Goal: Task Accomplishment & Management: Use online tool/utility

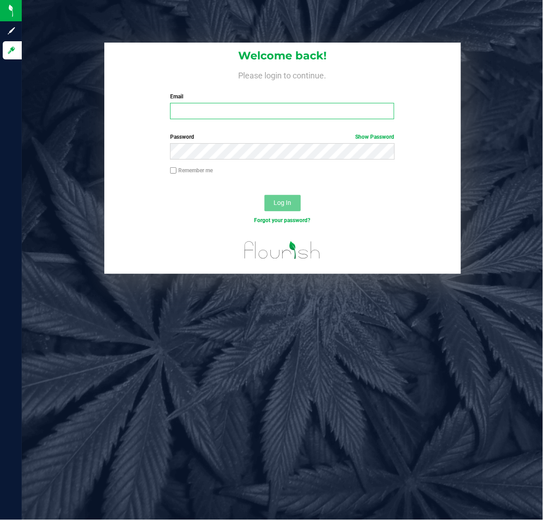
click at [240, 114] on input "Email" at bounding box center [282, 111] width 224 height 16
type input "kzott@liveparallel.com"
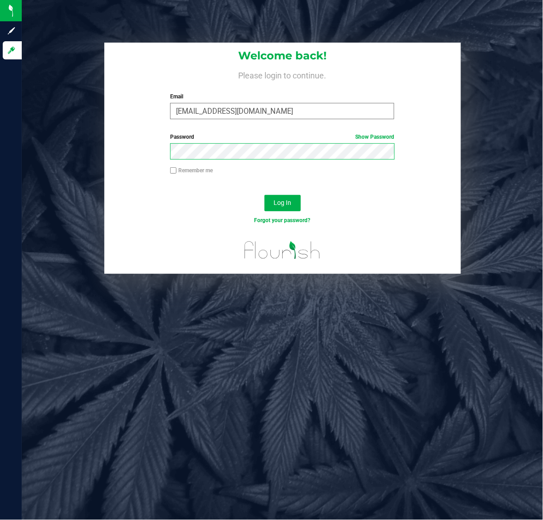
click at [264, 195] on button "Log In" at bounding box center [282, 203] width 36 height 16
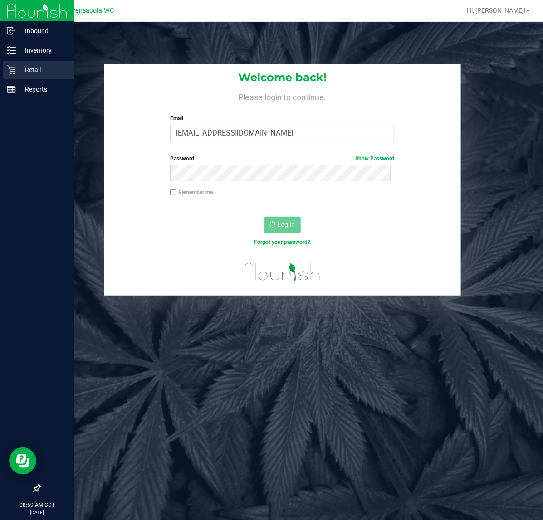
click at [10, 72] on icon at bounding box center [11, 69] width 9 height 9
click at [28, 69] on p "Retail" at bounding box center [43, 69] width 54 height 11
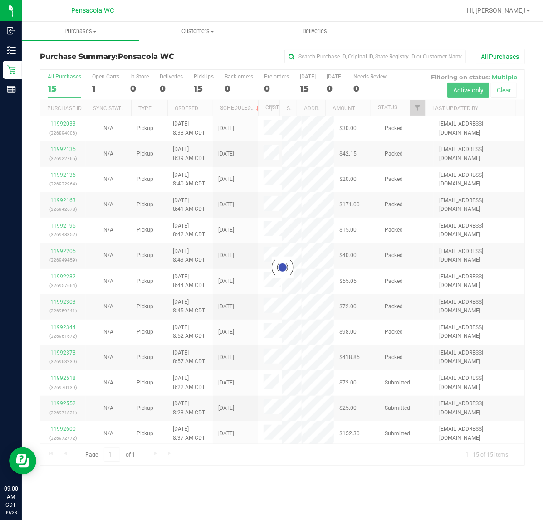
click at [418, 110] on div at bounding box center [282, 268] width 484 height 396
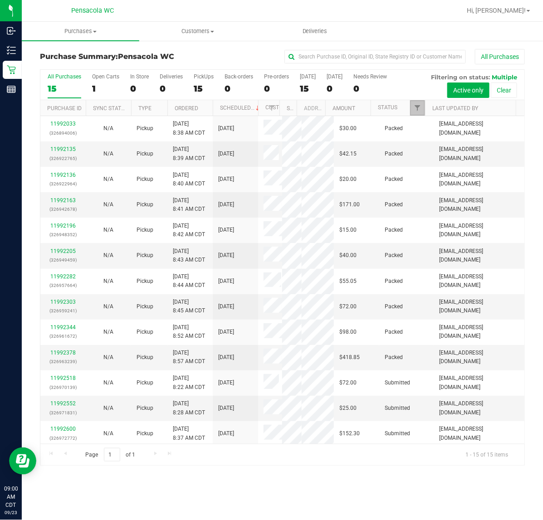
click at [418, 110] on span "Filter" at bounding box center [416, 107] width 7 height 7
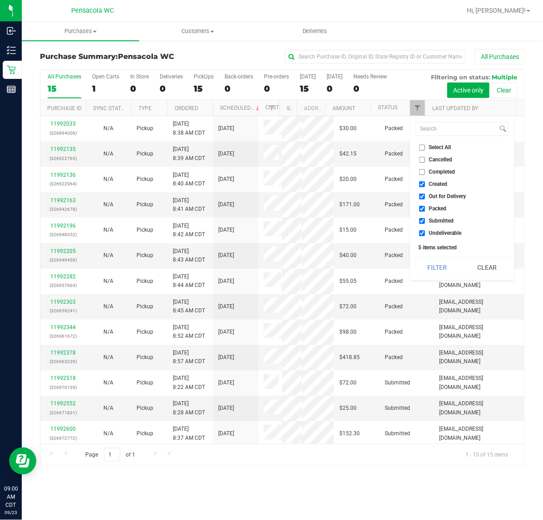
click at [422, 146] on input "Select All" at bounding box center [422, 148] width 6 height 6
checkbox input "true"
click at [422, 146] on input "Select All" at bounding box center [422, 148] width 6 height 6
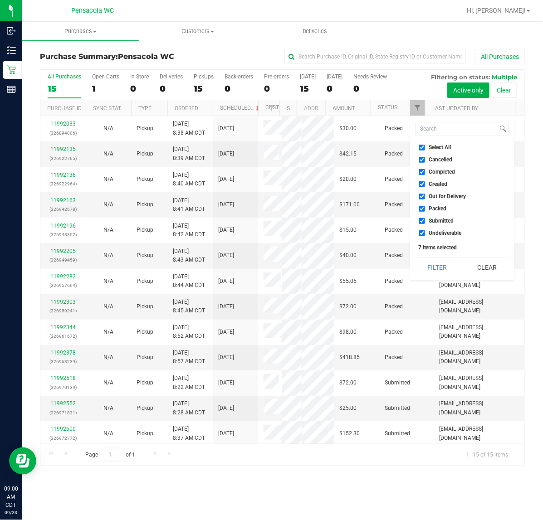
checkbox input "false"
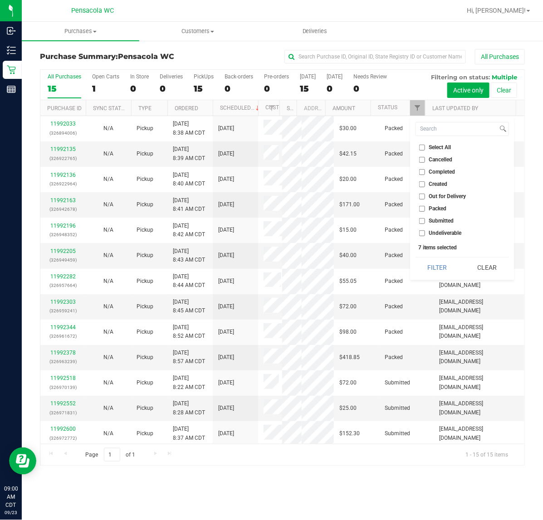
checkbox input "false"
click at [422, 219] on input "Submitted" at bounding box center [422, 221] width 6 height 6
checkbox input "true"
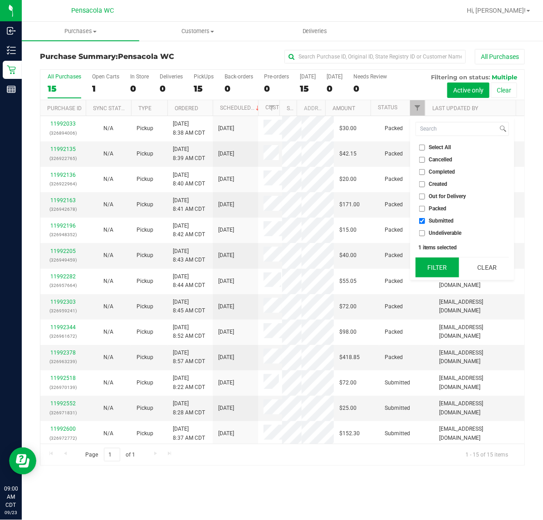
click at [423, 275] on button "Filter" at bounding box center [437, 268] width 44 height 20
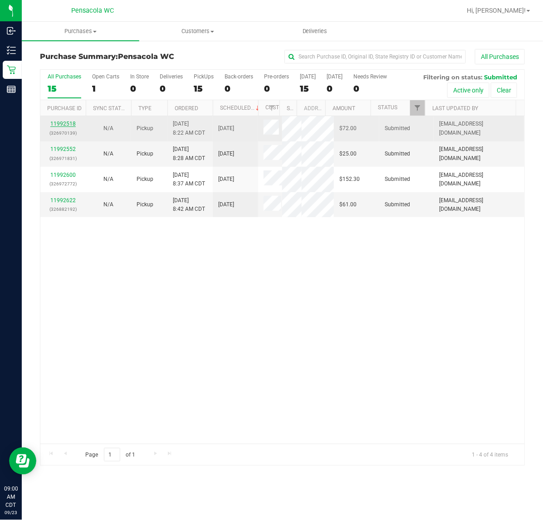
click at [68, 123] on link "11992518" at bounding box center [62, 124] width 25 height 6
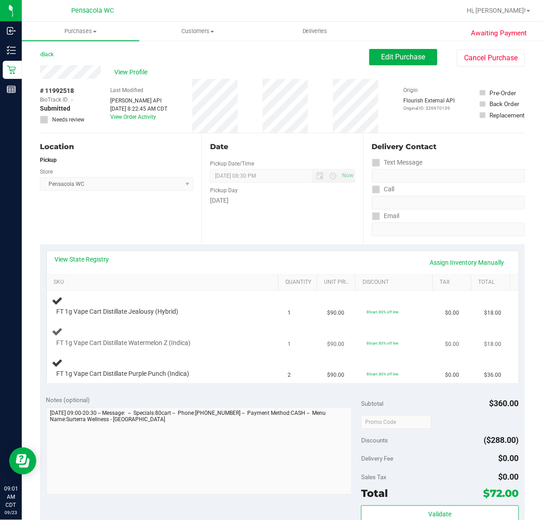
click at [240, 347] on div at bounding box center [158, 347] width 202 height 0
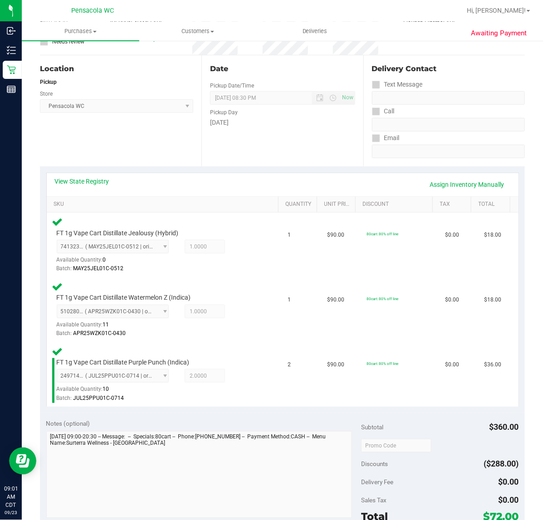
scroll to position [215, 0]
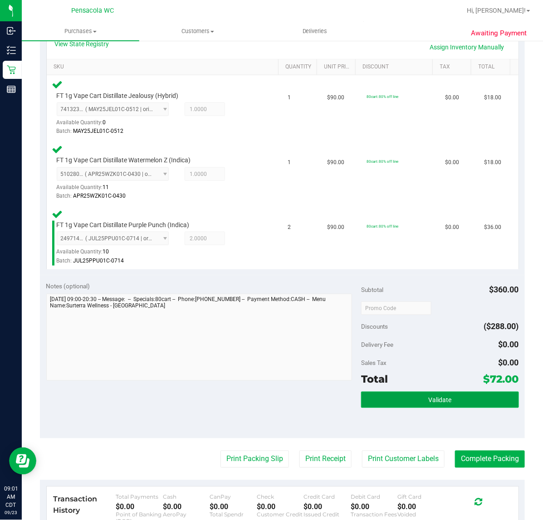
click at [469, 402] on button "Validate" at bounding box center [439, 400] width 157 height 16
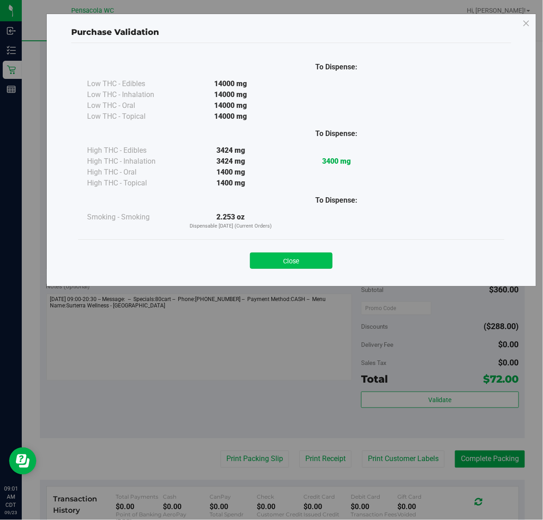
click at [294, 254] on button "Close" at bounding box center [291, 261] width 83 height 16
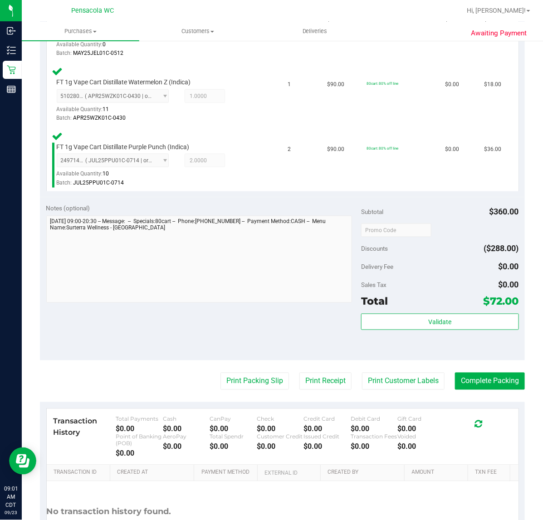
scroll to position [316, 0]
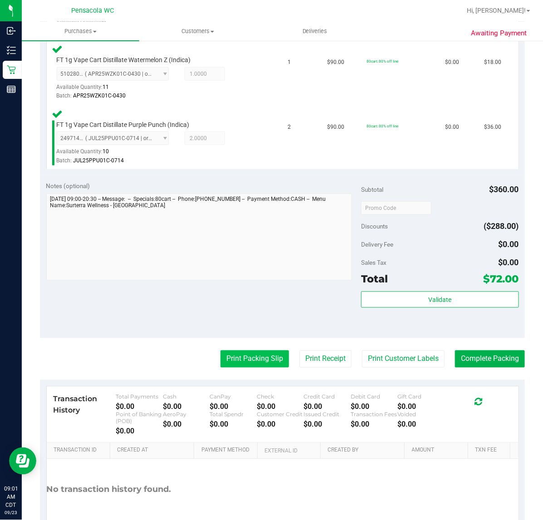
click at [225, 359] on button "Print Packing Slip" at bounding box center [254, 358] width 68 height 17
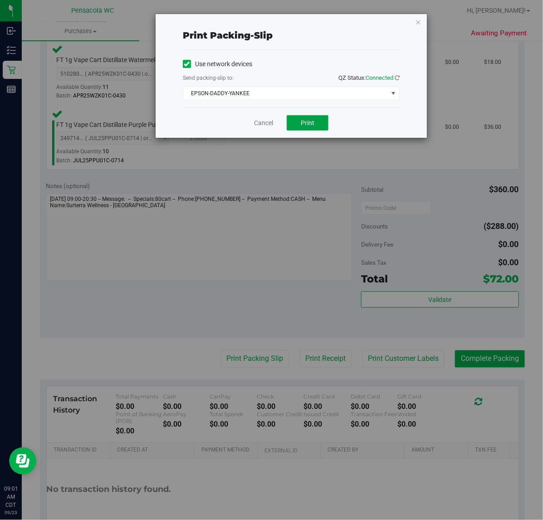
click at [313, 130] on button "Print" at bounding box center [308, 122] width 42 height 15
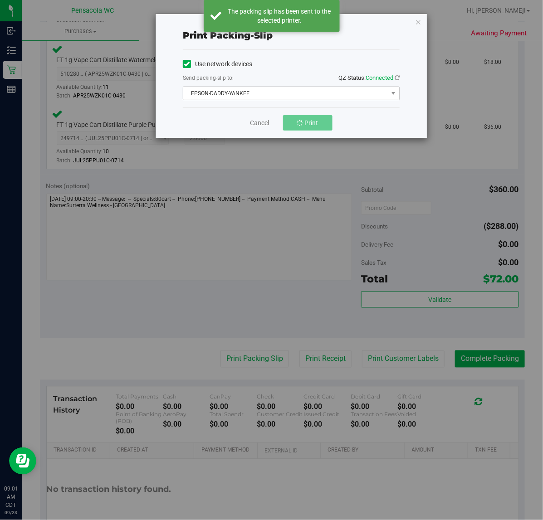
click at [313, 89] on span "EPSON-DADDY-YANKEE" at bounding box center [285, 93] width 204 height 13
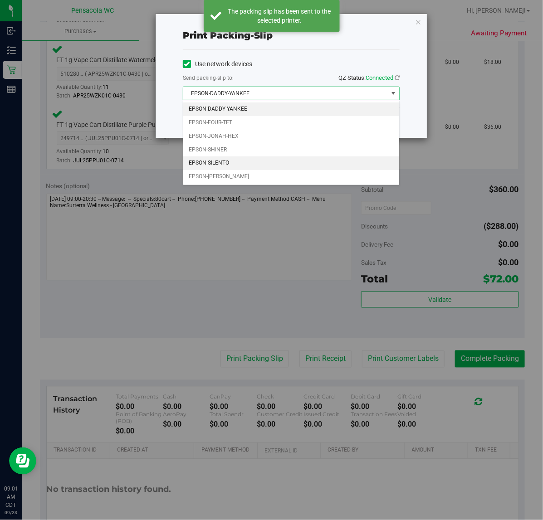
click at [240, 164] on li "EPSON-SILENTO" at bounding box center [291, 163] width 216 height 14
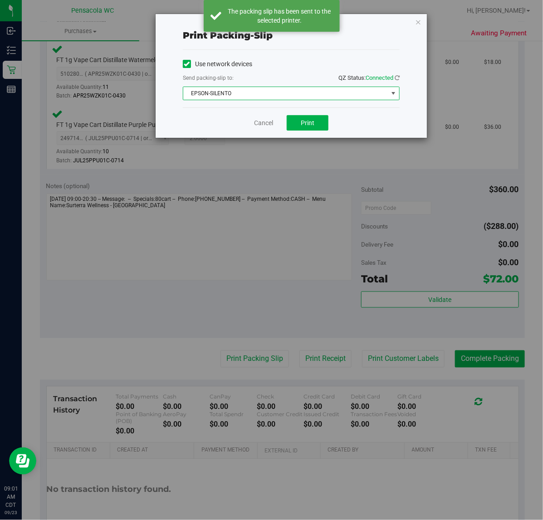
click at [259, 93] on span "EPSON-SILENTO" at bounding box center [285, 93] width 204 height 13
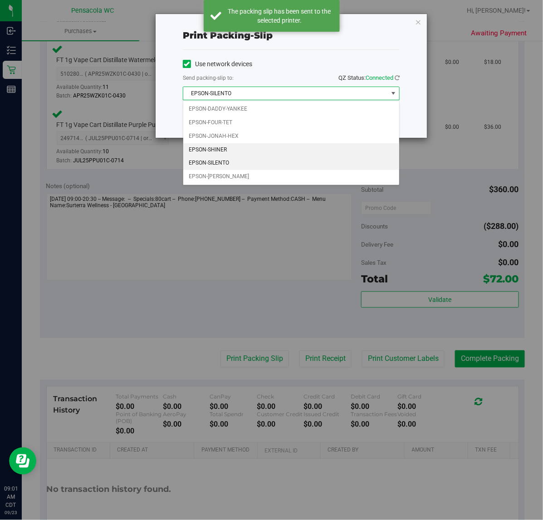
click at [225, 145] on li "EPSON-SHINER" at bounding box center [291, 150] width 216 height 14
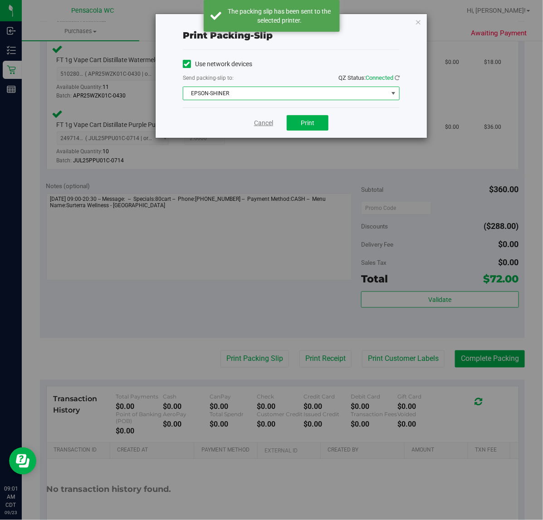
click at [261, 123] on link "Cancel" at bounding box center [263, 123] width 19 height 10
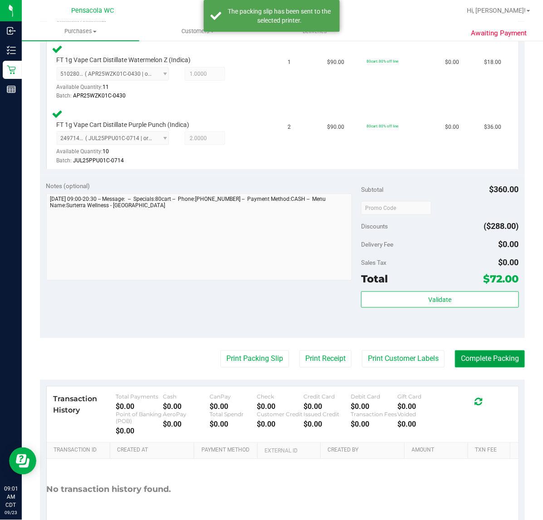
click at [478, 350] on button "Complete Packing" at bounding box center [490, 358] width 70 height 17
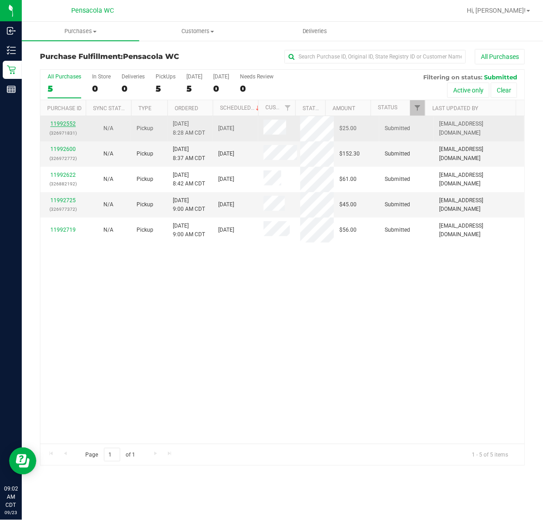
click at [66, 125] on link "11992552" at bounding box center [62, 124] width 25 height 6
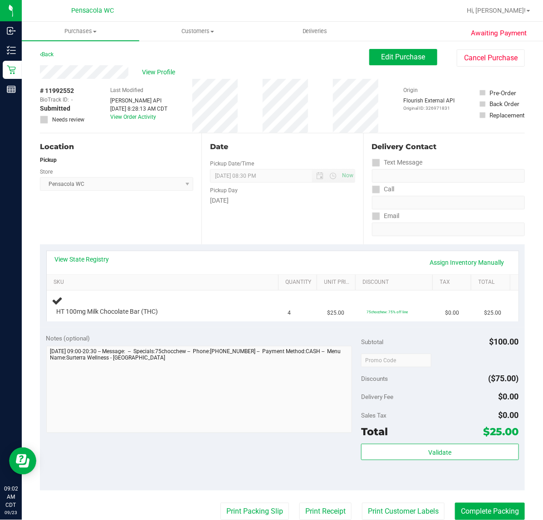
click at [78, 241] on div "Location Pickup Store Pensacola WC Select Store [PERSON_NAME][GEOGRAPHIC_DATA] …" at bounding box center [120, 188] width 161 height 111
click at [82, 262] on link "View State Registry" at bounding box center [82, 259] width 54 height 9
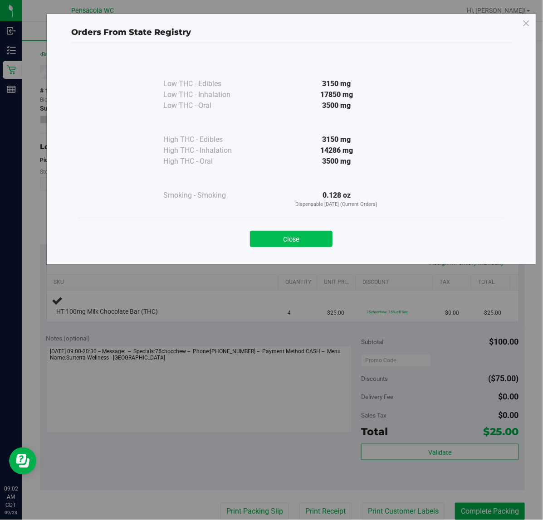
click at [263, 232] on button "Close" at bounding box center [291, 239] width 83 height 16
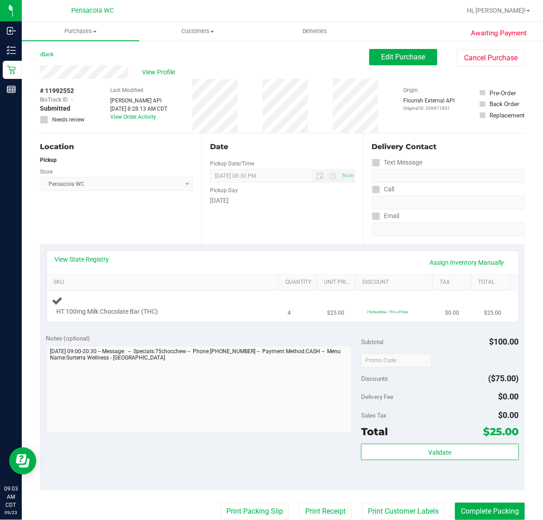
click at [204, 309] on div "HT 100mg Milk Chocolate Bar (THC)" at bounding box center [155, 311] width 207 height 9
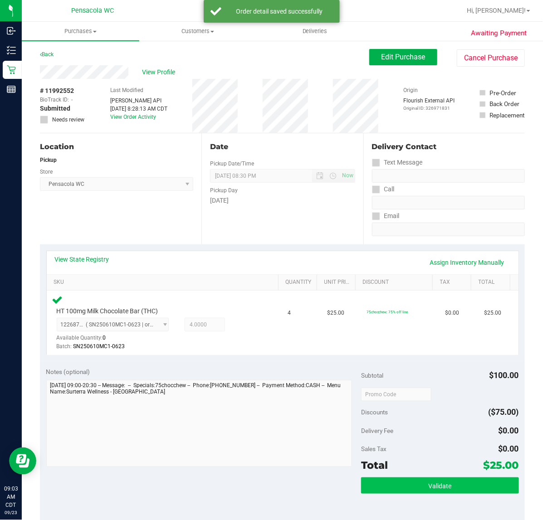
click at [406, 477] on button "Validate" at bounding box center [439, 485] width 157 height 16
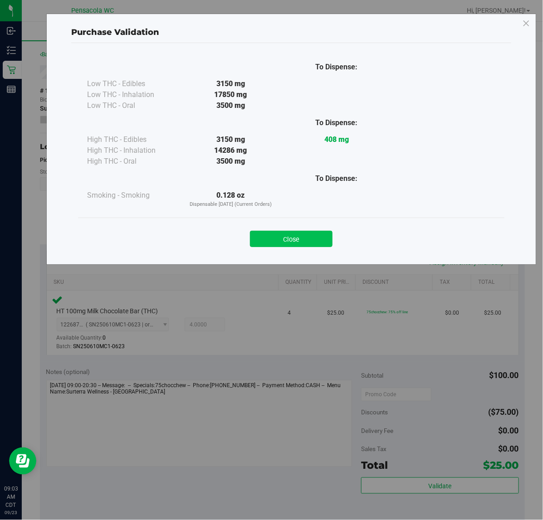
click at [293, 238] on button "Close" at bounding box center [291, 239] width 83 height 16
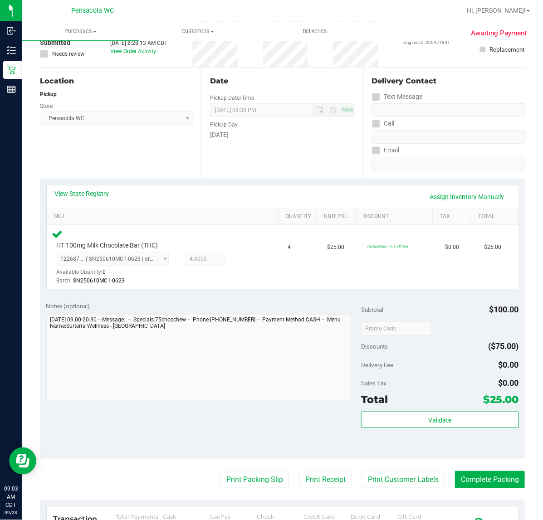
scroll to position [163, 0]
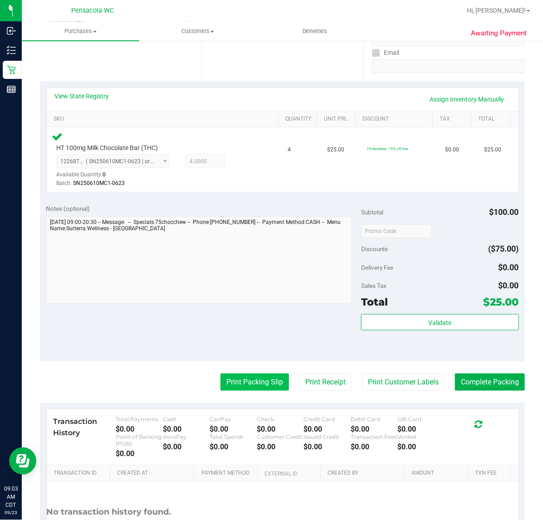
click at [220, 375] on button "Print Packing Slip" at bounding box center [254, 382] width 68 height 17
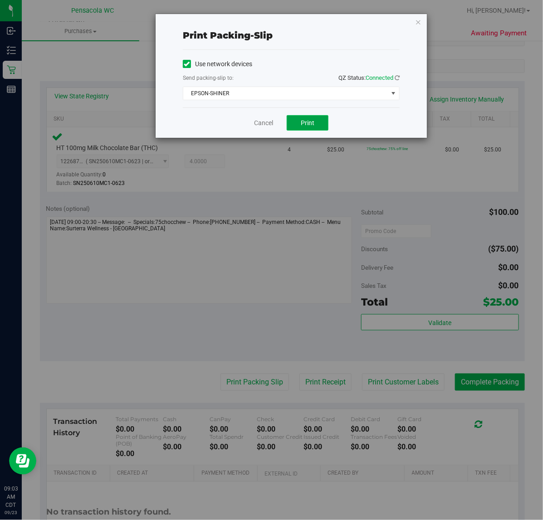
click at [317, 118] on button "Print" at bounding box center [308, 122] width 42 height 15
click at [258, 123] on link "Cancel" at bounding box center [263, 123] width 19 height 10
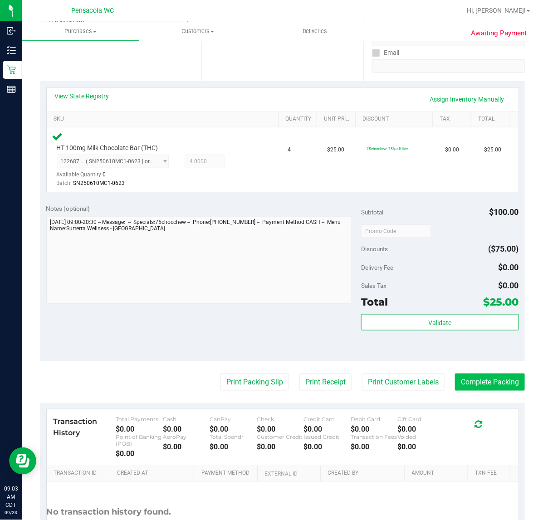
click at [502, 381] on button "Complete Packing" at bounding box center [490, 382] width 70 height 17
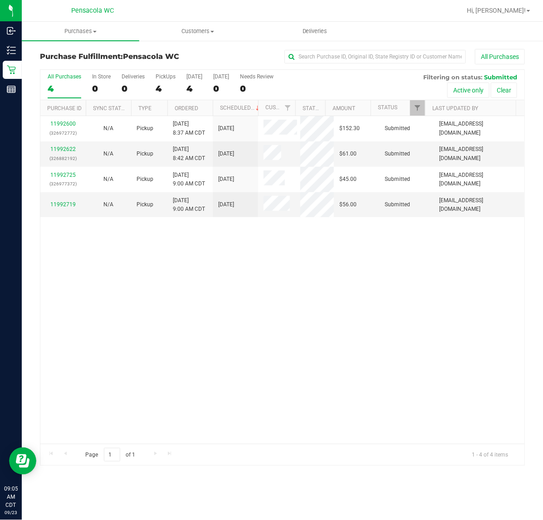
click at [100, 307] on div "11992600 (326972772) N/A Pickup [DATE] 8:37 AM CDT 9/23/2025 $152.30 Submitted …" at bounding box center [282, 280] width 484 height 328
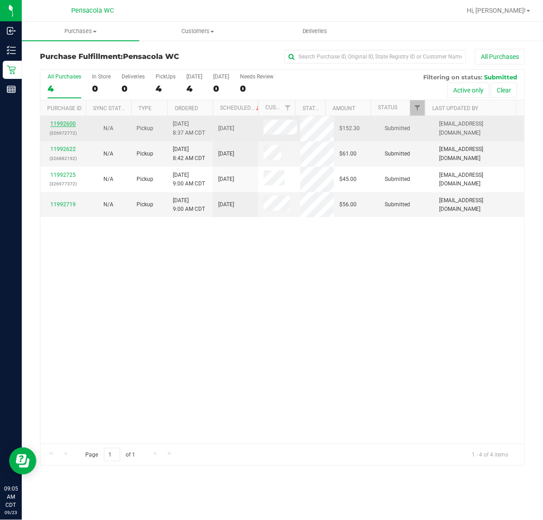
click at [57, 126] on link "11992600" at bounding box center [62, 124] width 25 height 6
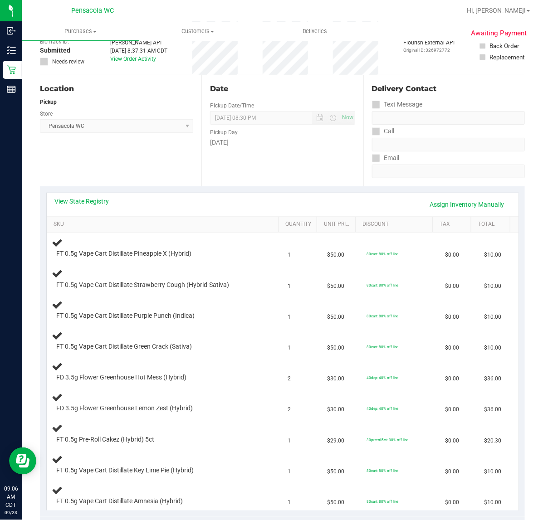
scroll to position [107, 0]
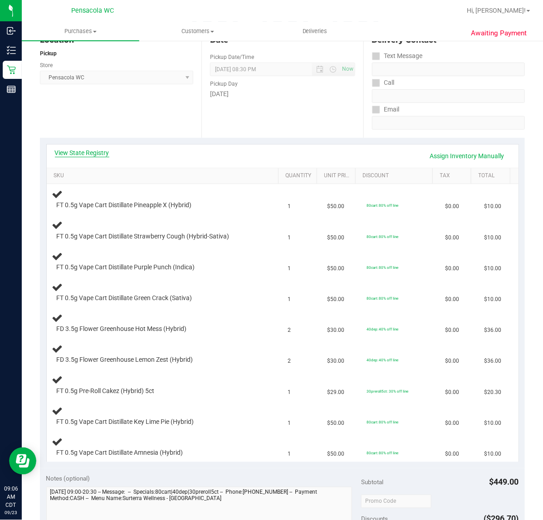
click at [71, 153] on link "View State Registry" at bounding box center [82, 152] width 54 height 9
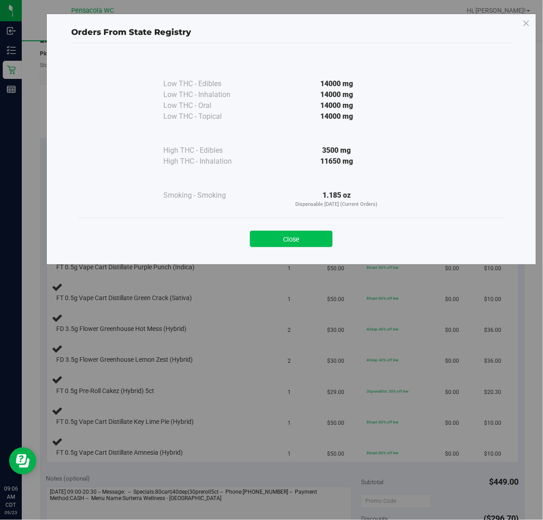
click at [270, 238] on button "Close" at bounding box center [291, 239] width 83 height 16
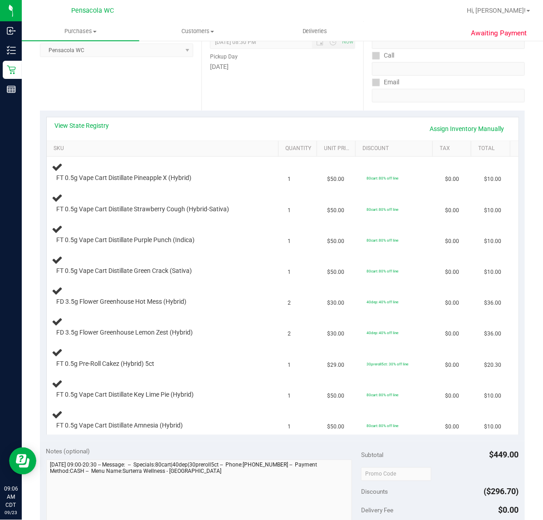
scroll to position [142, 0]
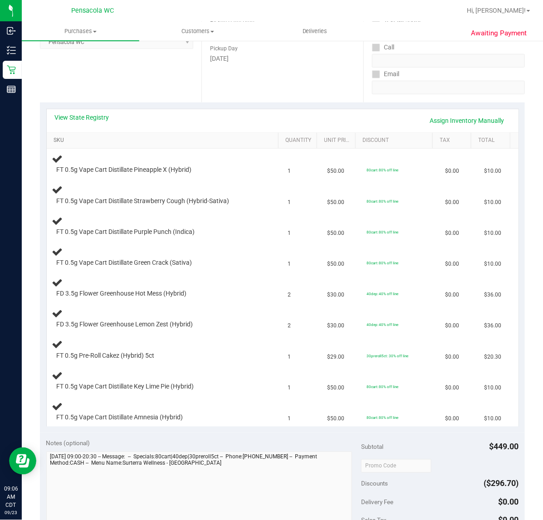
click at [75, 140] on link "SKU" at bounding box center [164, 140] width 221 height 7
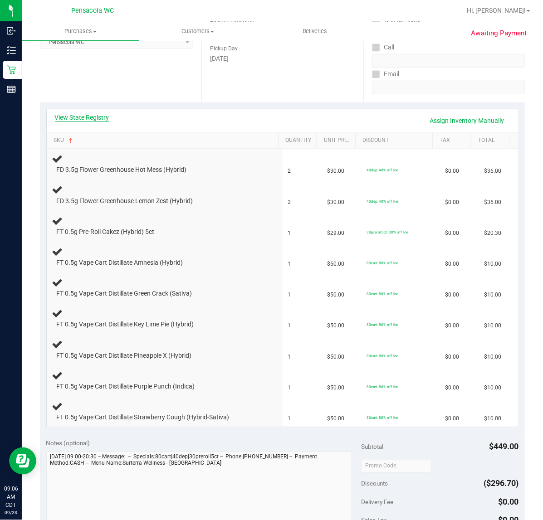
click at [76, 117] on link "View State Registry" at bounding box center [82, 117] width 54 height 9
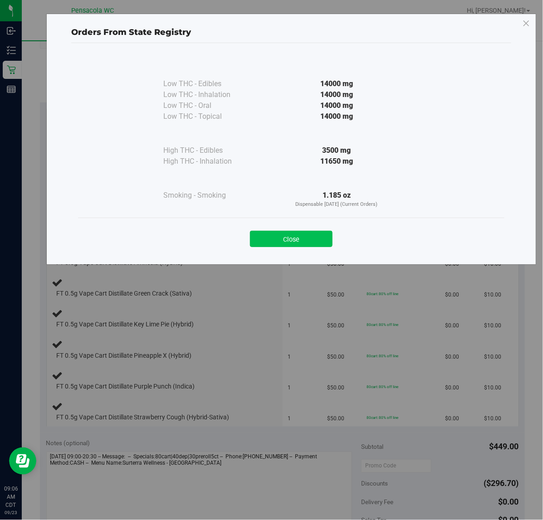
click at [268, 243] on button "Close" at bounding box center [291, 239] width 83 height 16
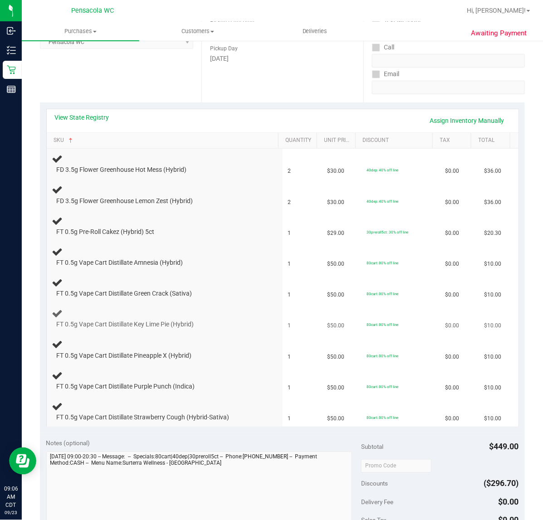
click at [207, 329] on div at bounding box center [158, 329] width 202 height 0
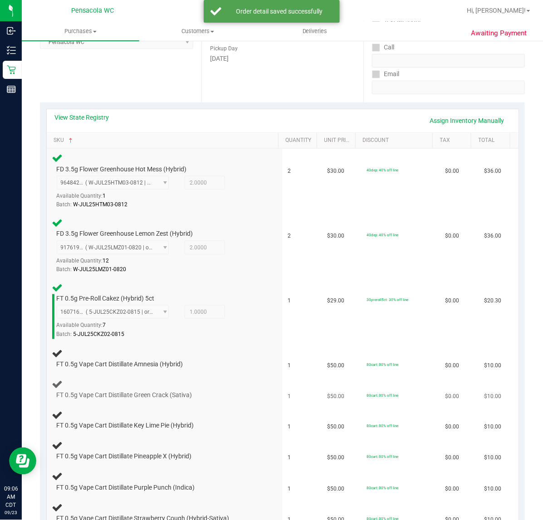
click at [257, 397] on div "FT 0.5g Vape Cart Distillate Green Crack (Sativa)" at bounding box center [164, 389] width 225 height 21
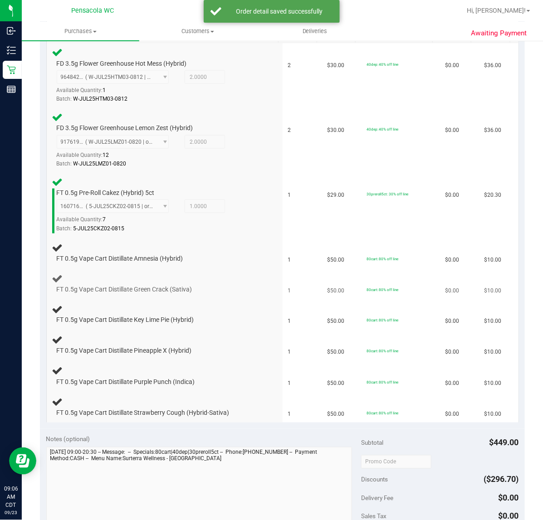
scroll to position [290, 0]
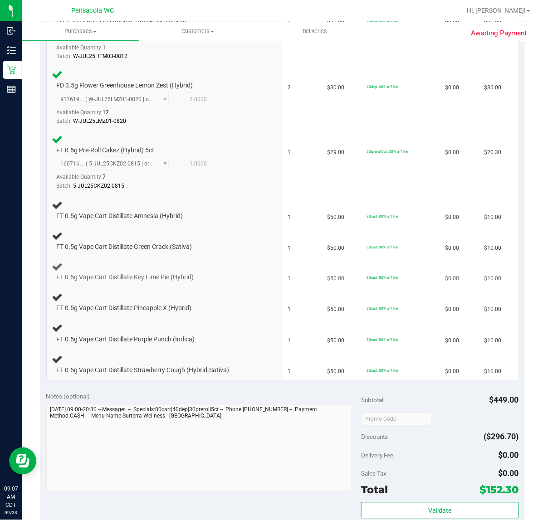
click at [215, 265] on div "FT 0.5g Vape Cart Distillate Key Lime Pie (Hybrid)" at bounding box center [164, 271] width 225 height 21
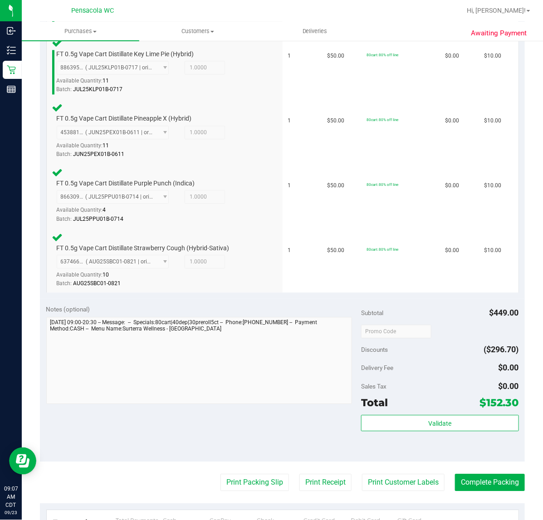
scroll to position [582, 0]
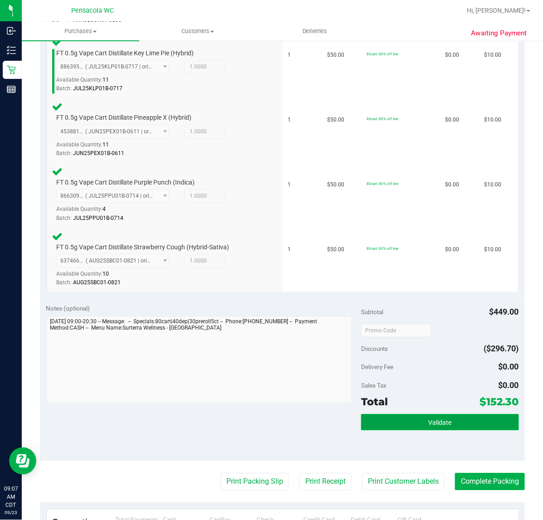
click at [396, 414] on button "Validate" at bounding box center [439, 422] width 157 height 16
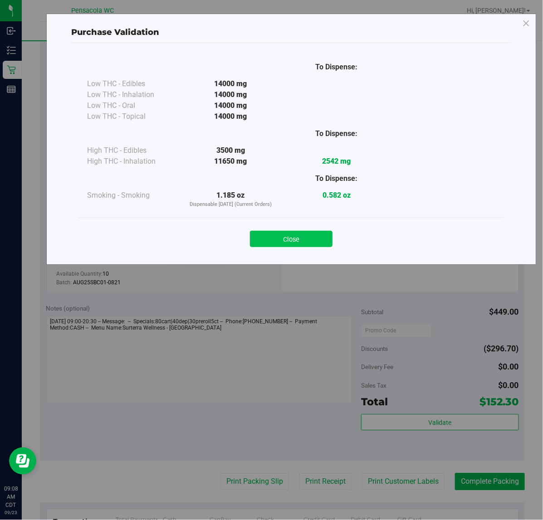
click at [304, 246] on button "Close" at bounding box center [291, 239] width 83 height 16
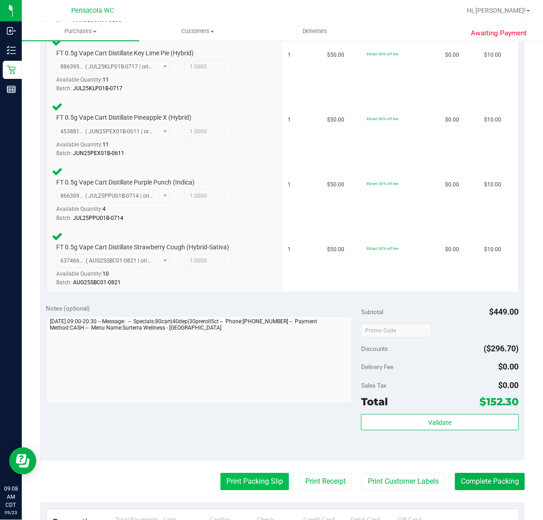
click at [254, 482] on button "Print Packing Slip" at bounding box center [254, 481] width 68 height 17
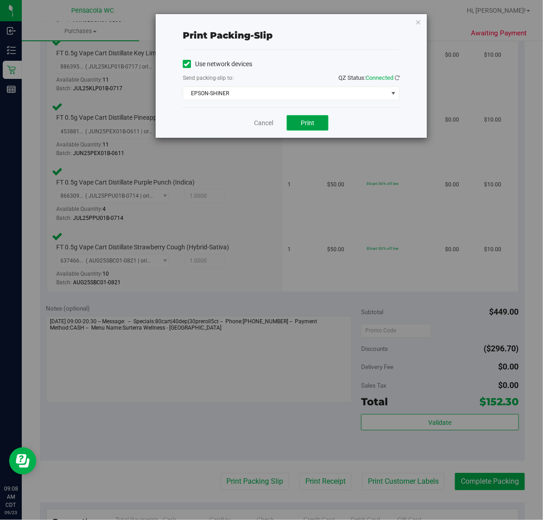
click at [326, 130] on button "Print" at bounding box center [308, 122] width 42 height 15
click at [265, 123] on link "Cancel" at bounding box center [263, 123] width 19 height 10
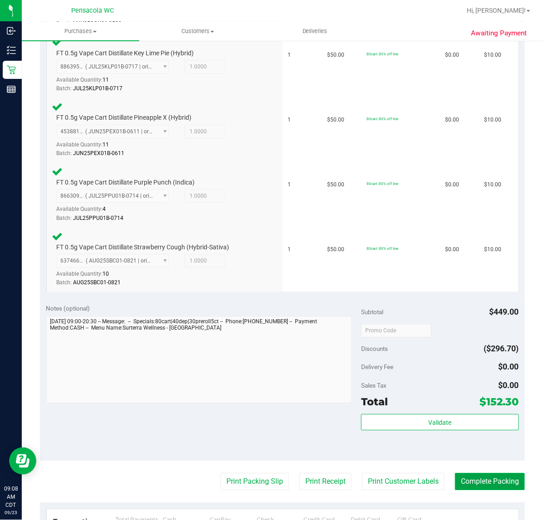
click at [509, 477] on button "Complete Packing" at bounding box center [490, 481] width 70 height 17
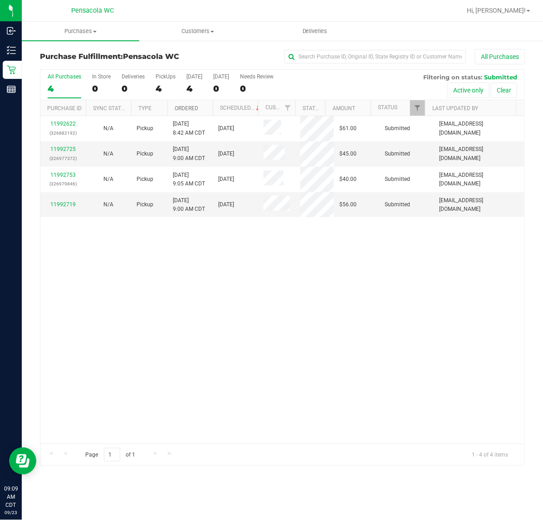
click at [195, 109] on link "Ordered" at bounding box center [187, 108] width 24 height 6
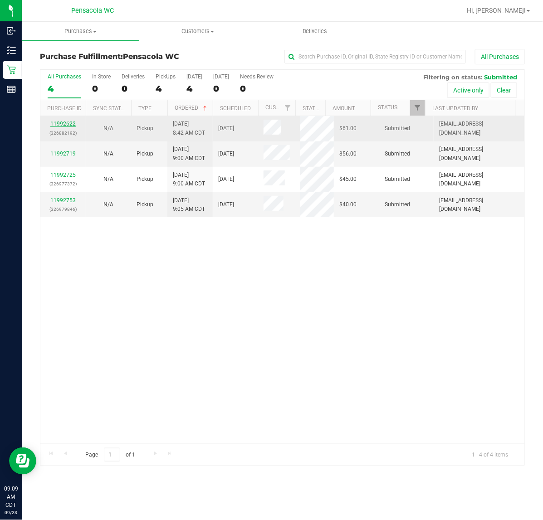
click at [65, 126] on link "11992622" at bounding box center [62, 124] width 25 height 6
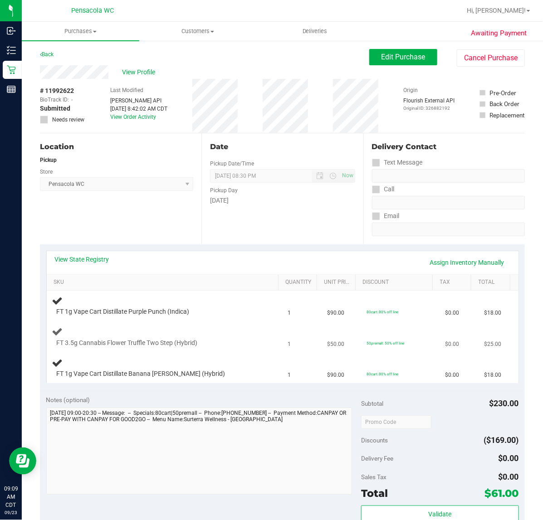
click at [262, 342] on div "FT 3.5g Cannabis Flower Truffle Two Step (Hybrid)" at bounding box center [164, 336] width 225 height 21
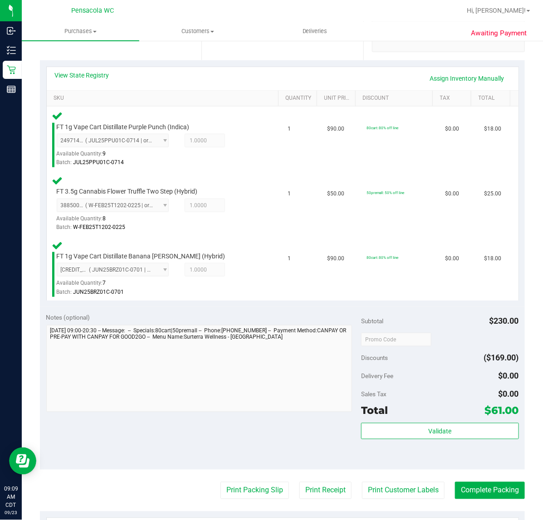
scroll to position [191, 0]
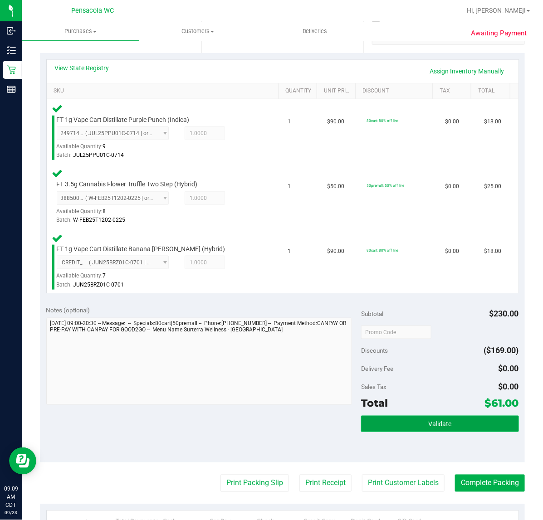
click at [395, 424] on button "Validate" at bounding box center [439, 424] width 157 height 16
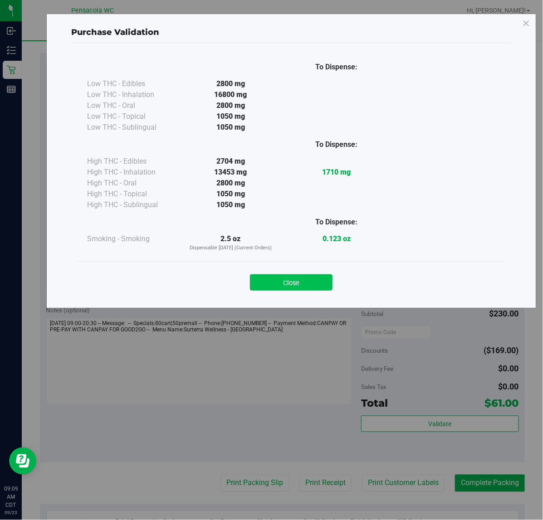
click at [271, 290] on button "Close" at bounding box center [291, 282] width 83 height 16
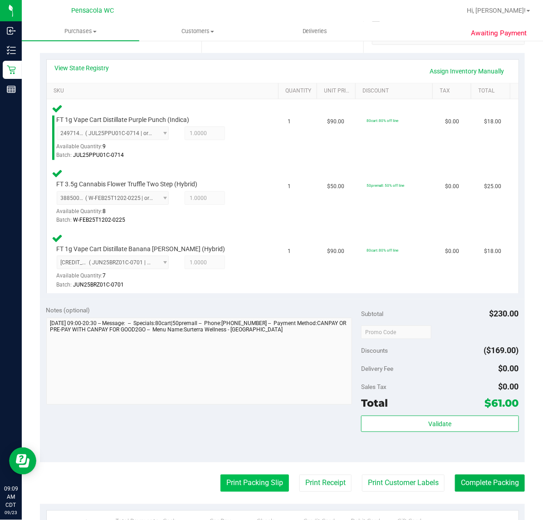
click at [220, 479] on button "Print Packing Slip" at bounding box center [254, 483] width 68 height 17
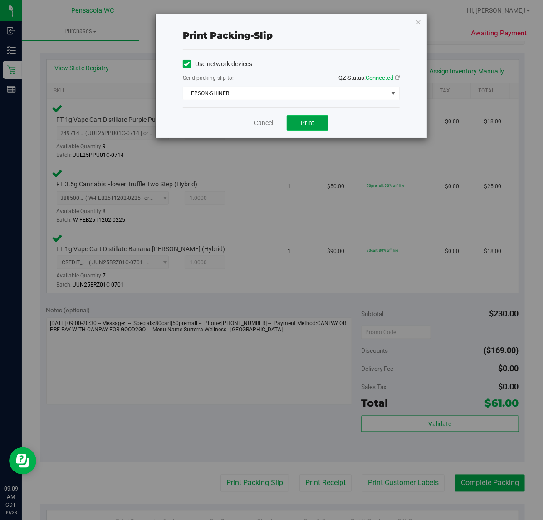
click at [324, 121] on button "Print" at bounding box center [308, 122] width 42 height 15
click at [264, 123] on link "Cancel" at bounding box center [263, 123] width 19 height 10
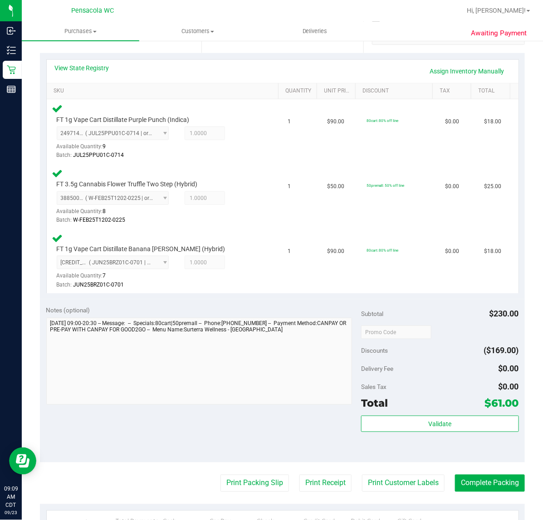
click at [496, 462] on purchase-details "Back Edit Purchase Cancel Purchase View Profile # 11992622 BioTrack ID: - Submi…" at bounding box center [282, 269] width 485 height 823
click at [496, 484] on button "Complete Packing" at bounding box center [490, 483] width 70 height 17
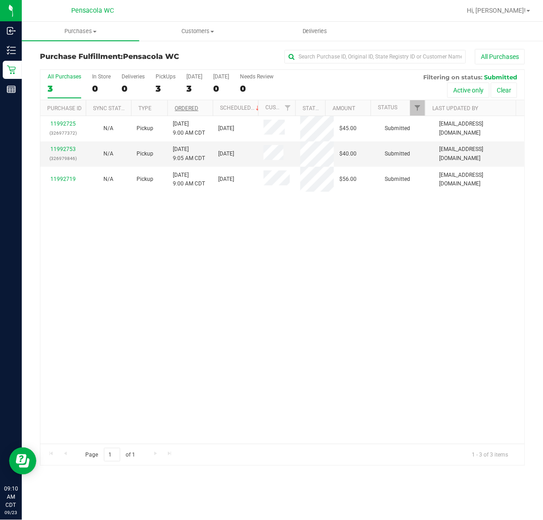
click at [195, 107] on link "Ordered" at bounding box center [187, 108] width 24 height 6
click at [63, 128] on link "11992719" at bounding box center [62, 128] width 25 height 6
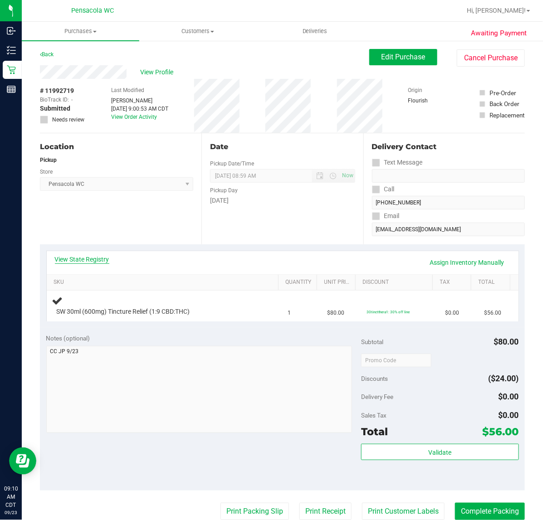
click at [88, 262] on link "View State Registry" at bounding box center [82, 259] width 54 height 9
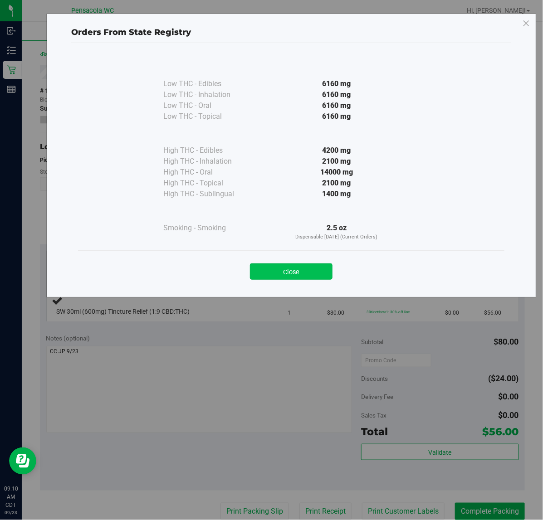
click at [316, 277] on button "Close" at bounding box center [291, 271] width 83 height 16
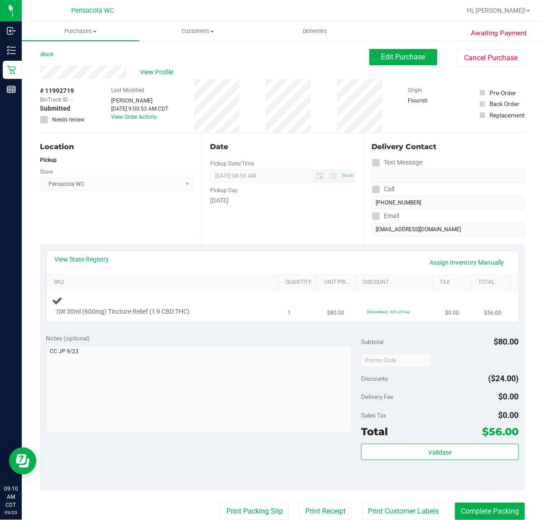
click at [233, 298] on div "SW 30ml (600mg) Tincture Relief (1:9 CBD:THC)" at bounding box center [164, 305] width 225 height 21
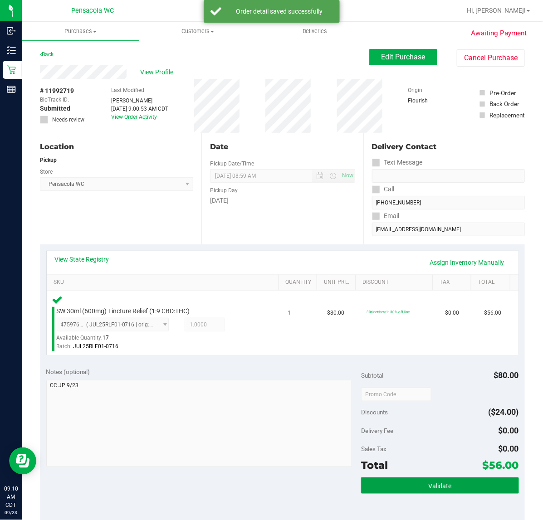
click at [446, 478] on button "Validate" at bounding box center [439, 485] width 157 height 16
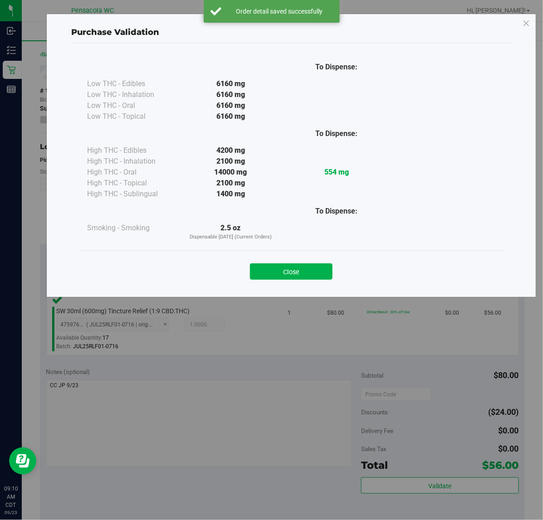
drag, startPoint x: 297, startPoint y: 242, endPoint x: 308, endPoint y: 284, distance: 44.0
click at [297, 243] on div "To Dispense: Low THC - Edibles 6160 mg" at bounding box center [291, 152] width 426 height 195
click at [305, 271] on button "Close" at bounding box center [291, 271] width 83 height 16
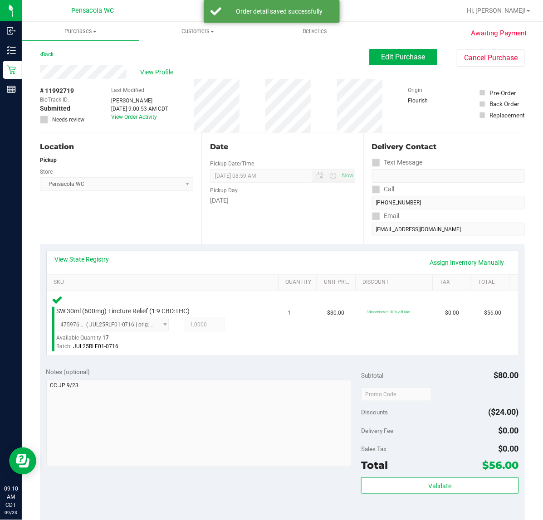
scroll to position [227, 0]
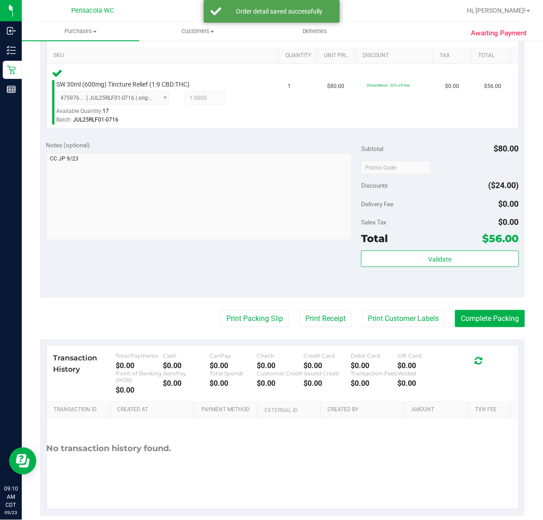
click at [240, 308] on purchase-details "Back Edit Purchase Cancel Purchase View Profile # 11992719 BioTrack ID: - Submi…" at bounding box center [282, 169] width 485 height 694
click at [240, 311] on button "Print Packing Slip" at bounding box center [254, 318] width 68 height 17
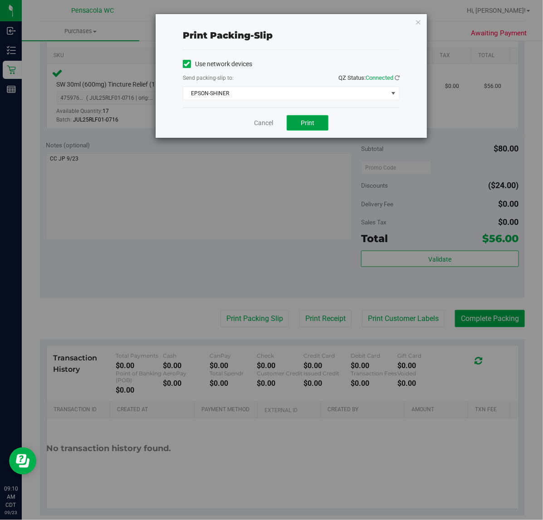
click at [305, 119] on span "Print" at bounding box center [308, 122] width 14 height 7
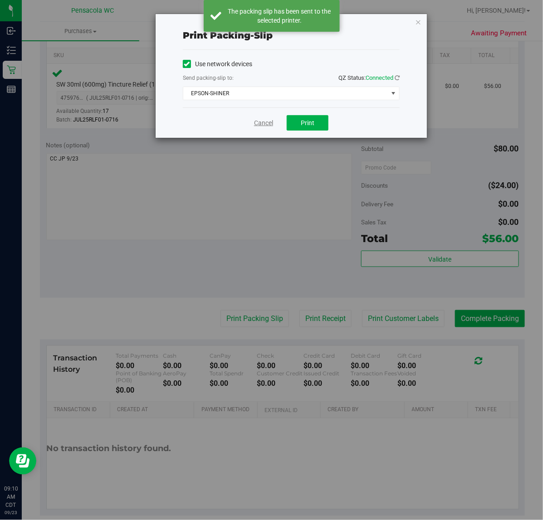
click at [262, 123] on link "Cancel" at bounding box center [263, 123] width 19 height 10
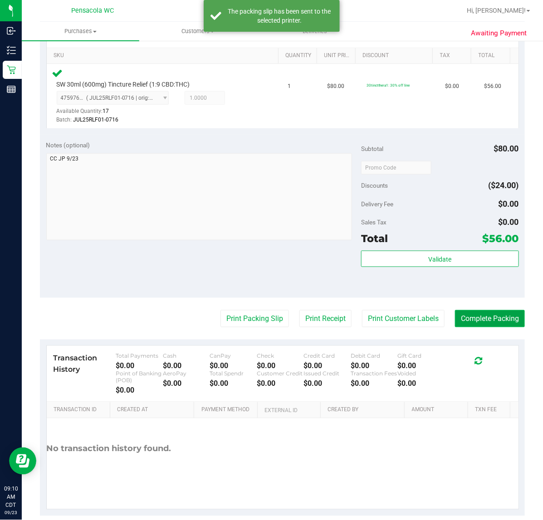
click at [506, 323] on button "Complete Packing" at bounding box center [490, 318] width 70 height 17
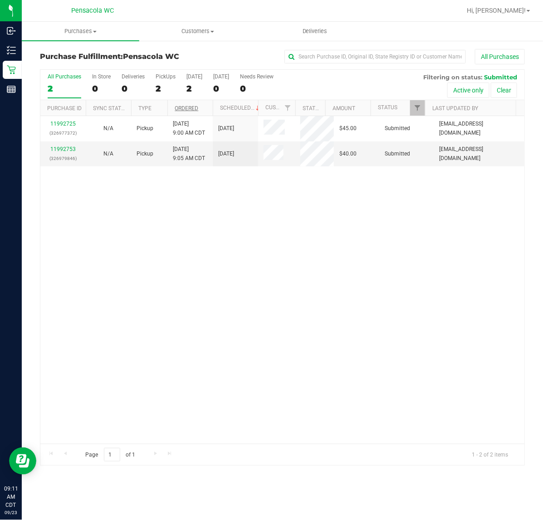
click at [198, 110] on link "Ordered" at bounding box center [187, 108] width 24 height 6
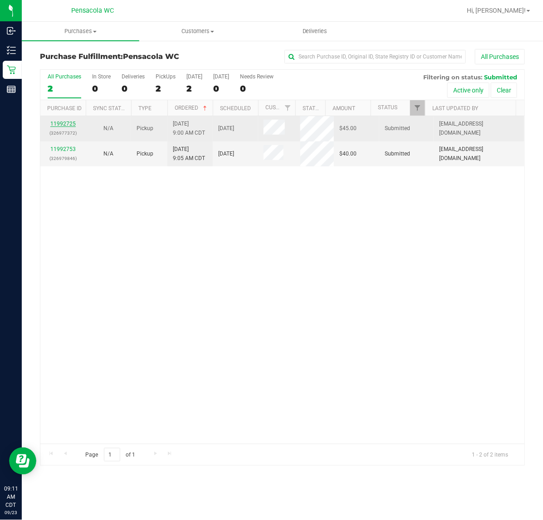
click at [67, 125] on link "11992725" at bounding box center [62, 124] width 25 height 6
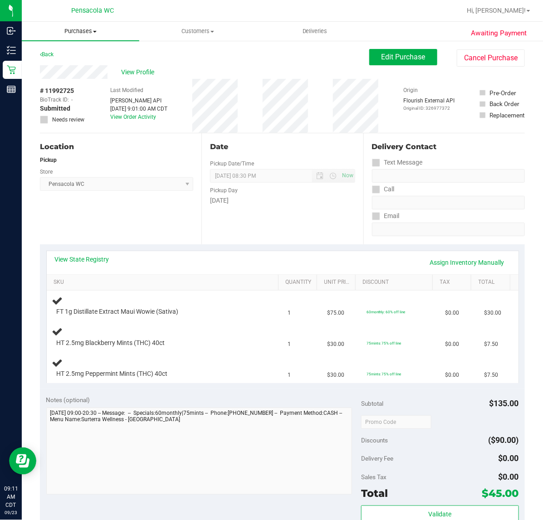
click at [43, 38] on uib-tab-heading "Purchases Summary of purchases Fulfillment All purchases" at bounding box center [80, 31] width 117 height 19
click at [117, 137] on div "Location Pickup Store Pensacola WC Select Store [PERSON_NAME][GEOGRAPHIC_DATA] …" at bounding box center [120, 188] width 161 height 111
click at [40, 54] on icon at bounding box center [41, 54] width 2 height 5
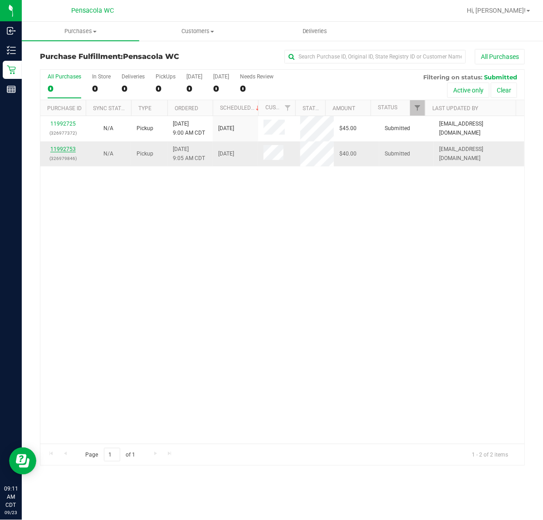
click at [61, 151] on link "11992753" at bounding box center [62, 149] width 25 height 6
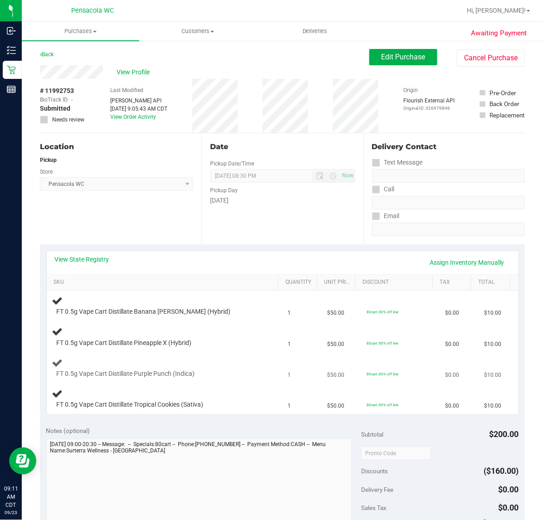
click at [220, 370] on div "FT 0.5g Vape Cart Distillate Purple Punch (Indica)" at bounding box center [155, 374] width 207 height 9
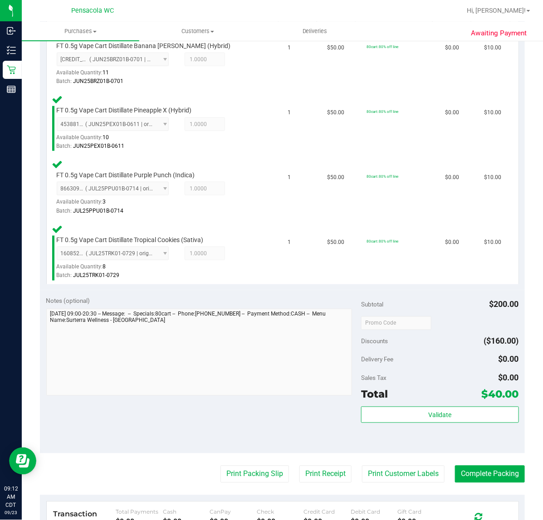
scroll to position [264, 0]
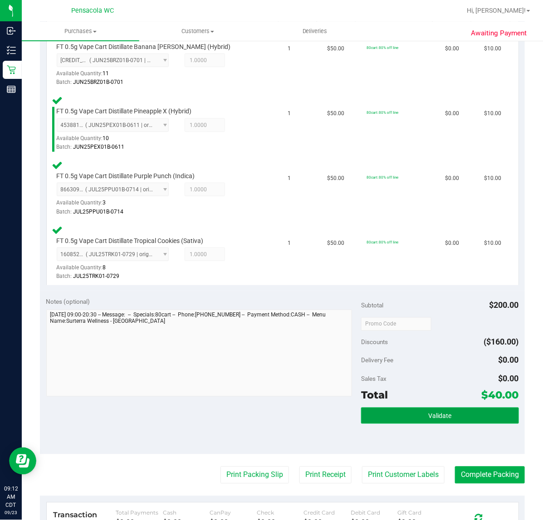
click at [398, 411] on button "Validate" at bounding box center [439, 416] width 157 height 16
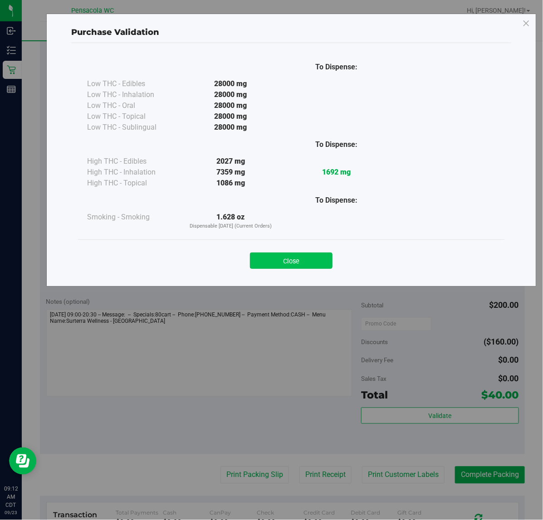
click at [317, 262] on button "Close" at bounding box center [291, 261] width 83 height 16
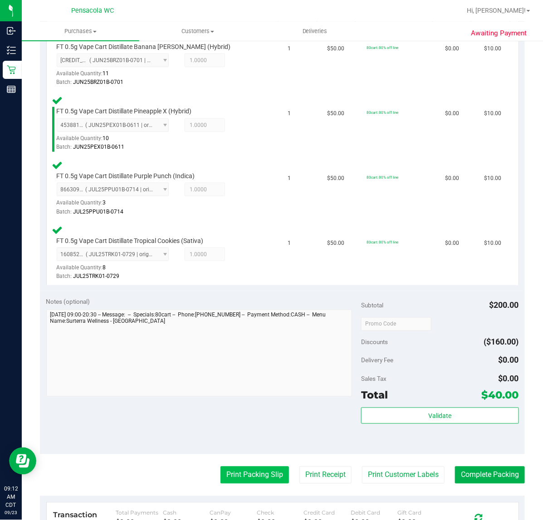
click at [242, 474] on button "Print Packing Slip" at bounding box center [254, 475] width 68 height 17
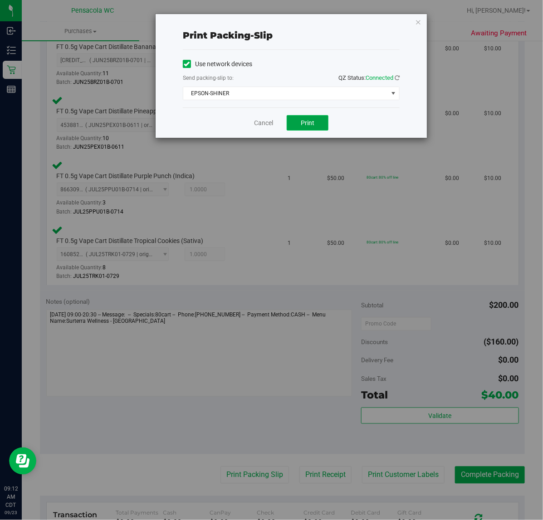
click at [307, 123] on span "Print" at bounding box center [308, 122] width 14 height 7
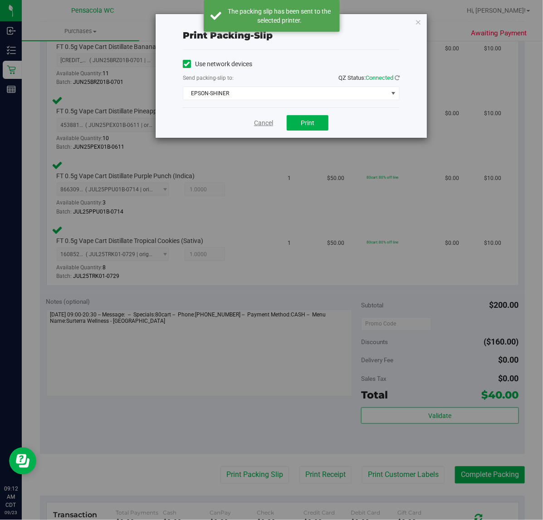
click at [260, 123] on link "Cancel" at bounding box center [263, 123] width 19 height 10
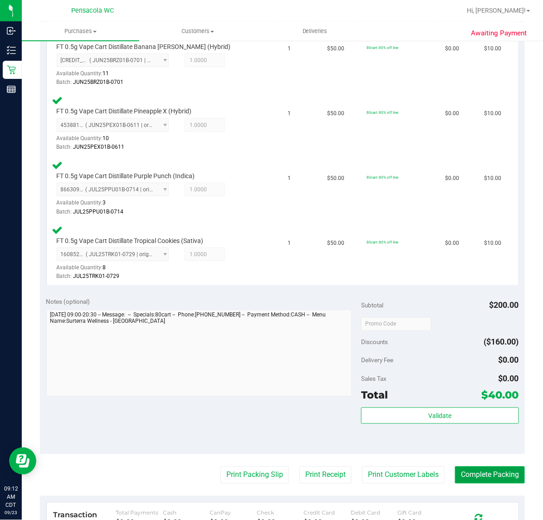
click at [485, 472] on button "Complete Packing" at bounding box center [490, 475] width 70 height 17
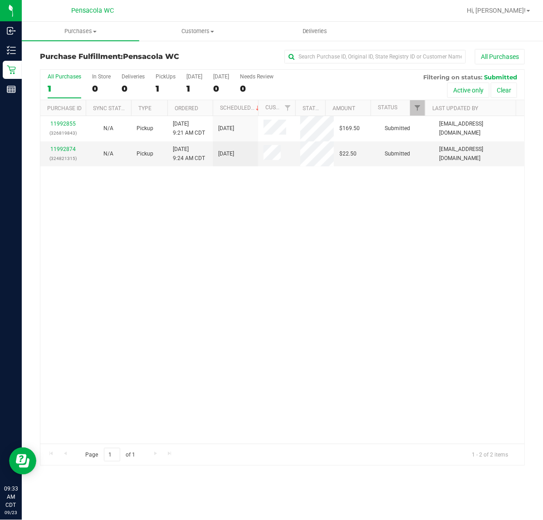
click at [150, 260] on div "11992855 (326819843) N/A Pickup [DATE] 9:21 AM CDT 9/23/2025 $169.50 Submitted …" at bounding box center [282, 280] width 484 height 328
click at [199, 110] on th "Ordered" at bounding box center [189, 108] width 45 height 16
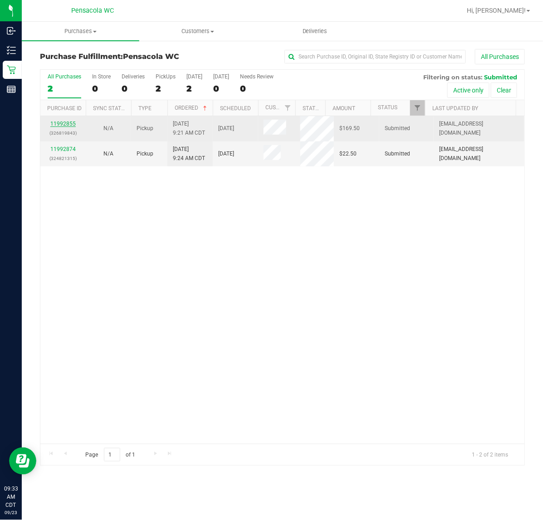
click at [63, 124] on link "11992855" at bounding box center [62, 124] width 25 height 6
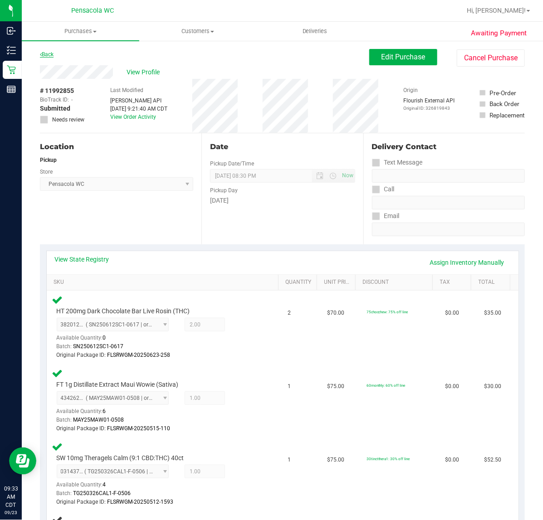
click at [51, 57] on link "Back" at bounding box center [47, 54] width 14 height 6
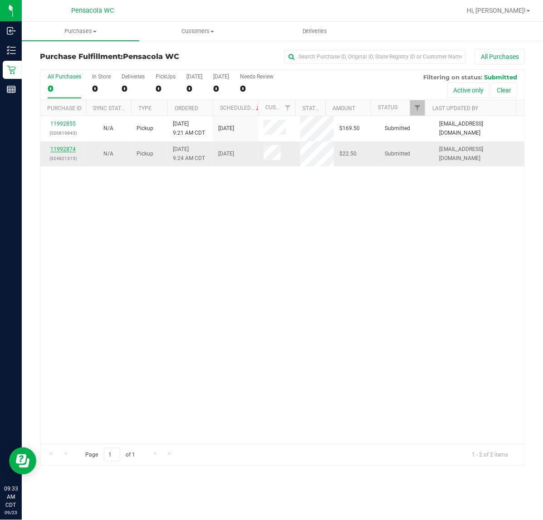
click at [64, 147] on link "11992874" at bounding box center [62, 149] width 25 height 6
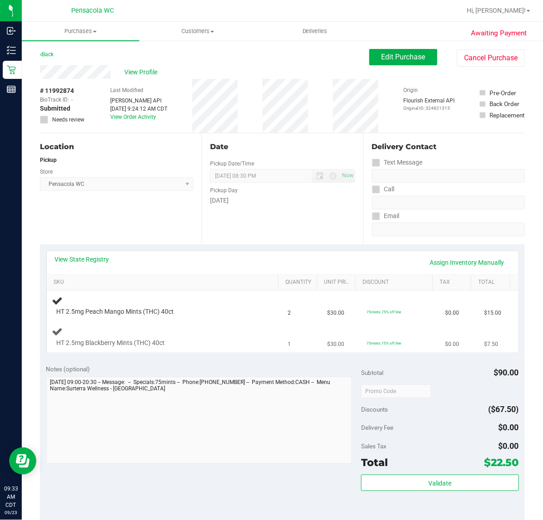
click at [229, 336] on div "HT 2.5mg Blackberry Mints (THC) 40ct" at bounding box center [164, 336] width 225 height 21
click at [216, 347] on div at bounding box center [158, 347] width 202 height 0
click at [196, 314] on div "HT 2.5mg Peach Mango Mints (THC) 40ct" at bounding box center [155, 311] width 207 height 9
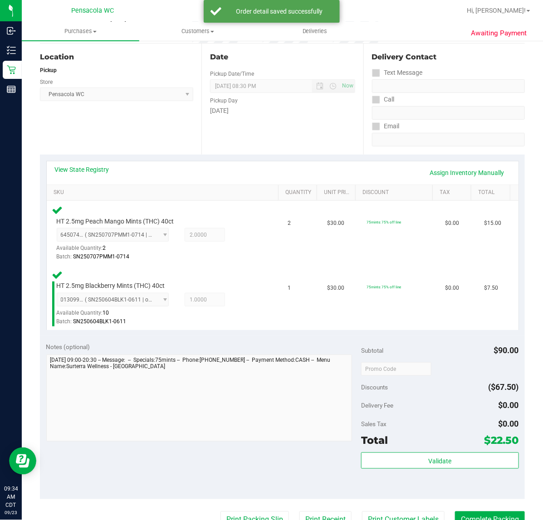
scroll to position [180, 0]
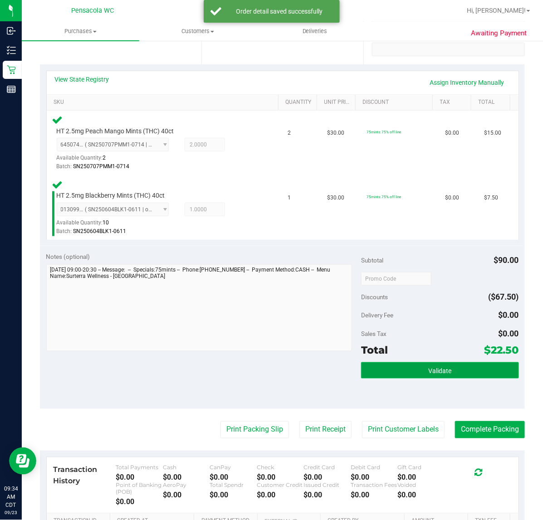
click at [407, 375] on button "Validate" at bounding box center [439, 370] width 157 height 16
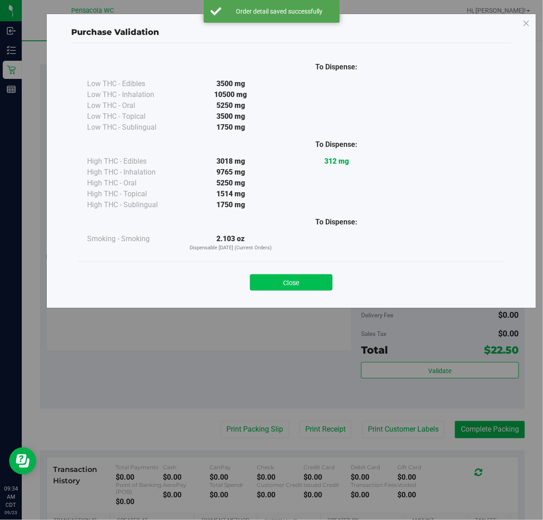
click at [315, 291] on button "Close" at bounding box center [291, 282] width 83 height 16
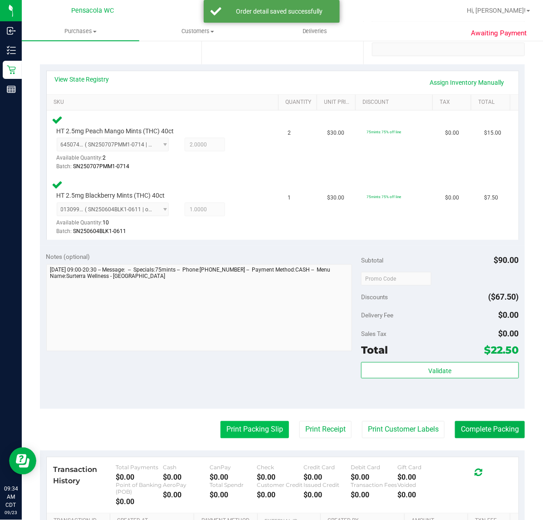
click at [243, 429] on button "Print Packing Slip" at bounding box center [254, 429] width 68 height 17
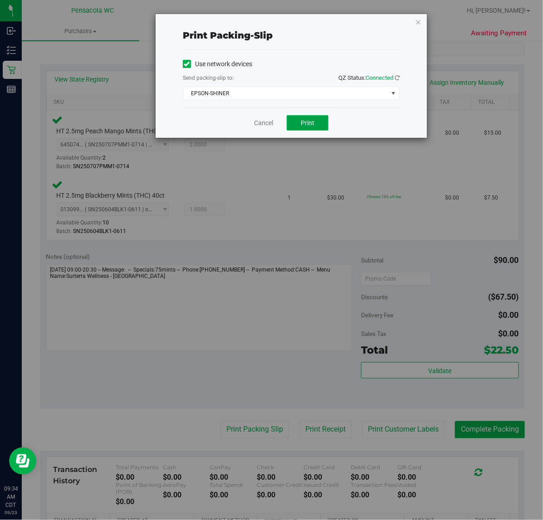
click at [298, 128] on button "Print" at bounding box center [308, 122] width 42 height 15
click at [261, 121] on link "Cancel" at bounding box center [263, 123] width 19 height 10
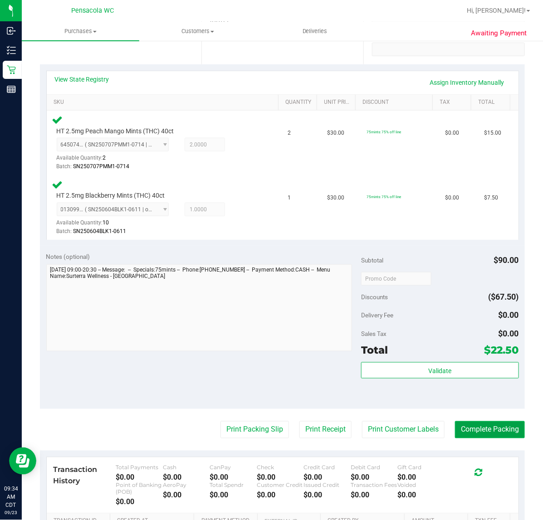
click at [489, 435] on button "Complete Packing" at bounding box center [490, 429] width 70 height 17
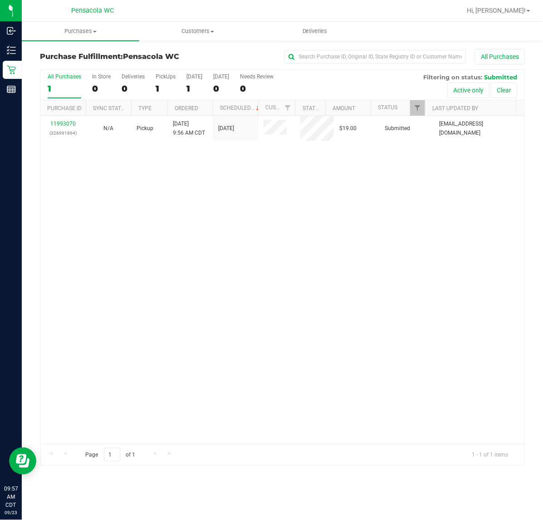
click at [80, 239] on div "11993070 (326991864) N/A Pickup 9/23/2025 9:56 AM CDT 9/23/2025 $19.00 Submitte…" at bounding box center [282, 280] width 484 height 328
click at [62, 125] on link "11993070" at bounding box center [62, 124] width 25 height 6
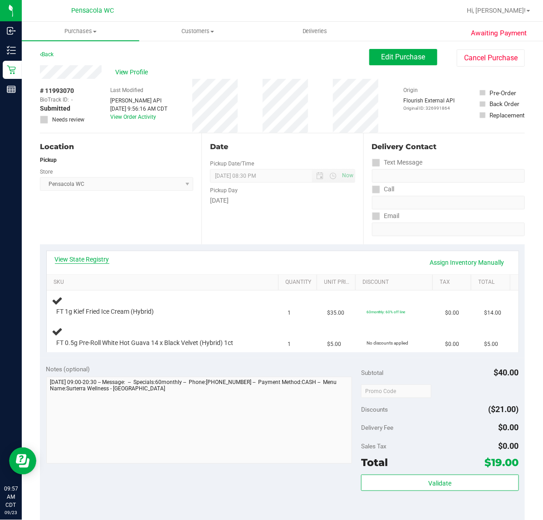
click at [81, 255] on link "View State Registry" at bounding box center [82, 259] width 54 height 9
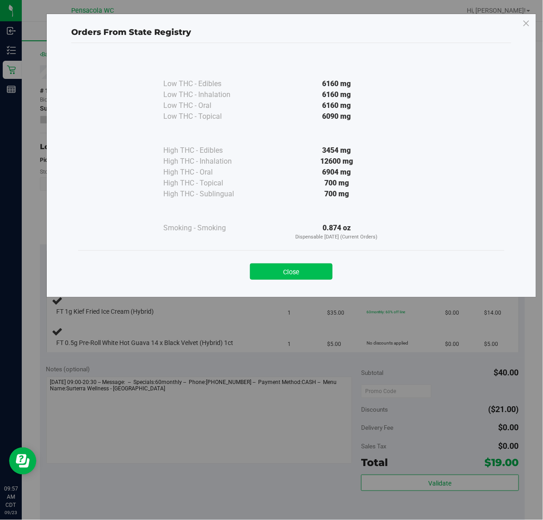
click at [273, 275] on button "Close" at bounding box center [291, 271] width 83 height 16
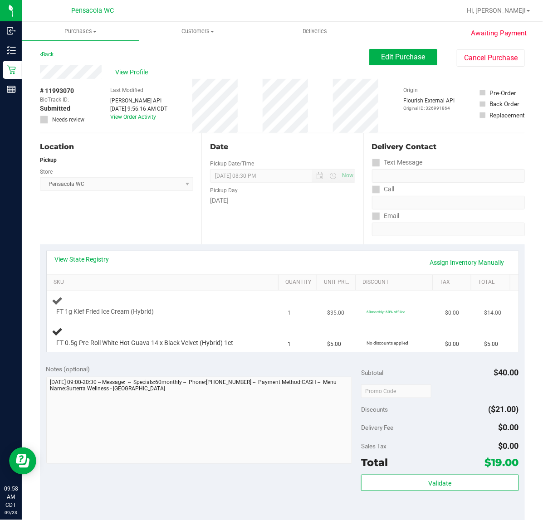
click at [175, 316] on div at bounding box center [158, 316] width 202 height 0
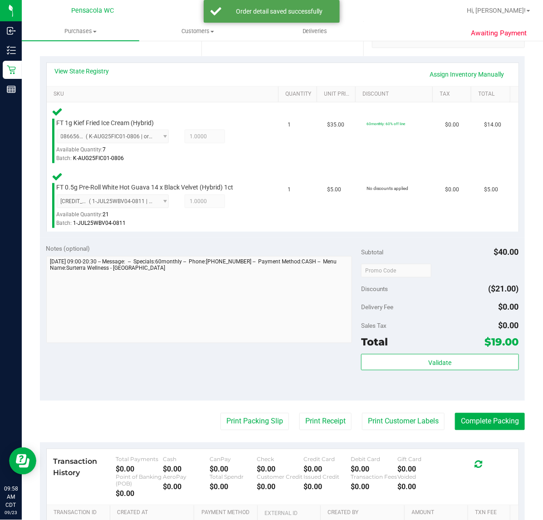
scroll to position [195, 0]
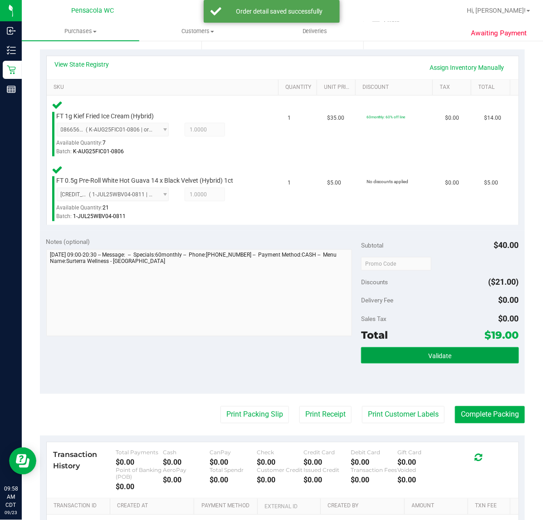
click at [389, 350] on button "Validate" at bounding box center [439, 355] width 157 height 16
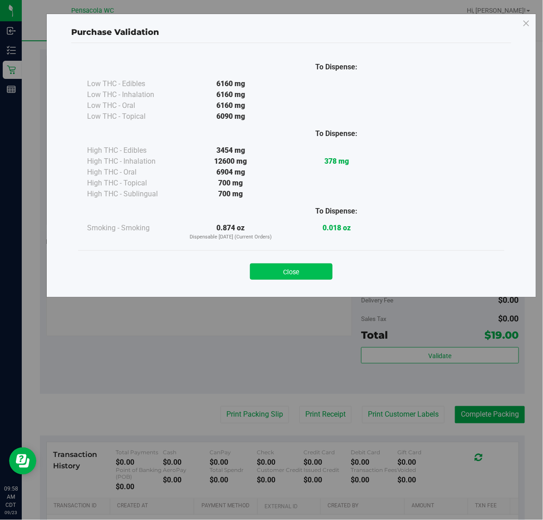
click at [300, 266] on button "Close" at bounding box center [291, 271] width 83 height 16
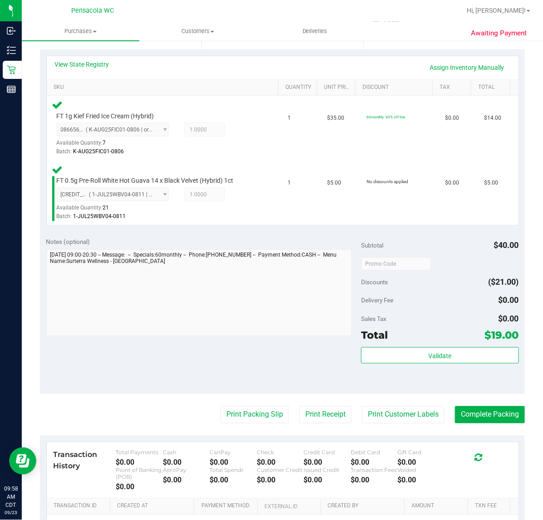
click at [241, 443] on div "Transaction History Total Payments $0.00 Cash $0.00 CanPay $0.00 Check $0.00 Cr…" at bounding box center [283, 471] width 472 height 56
click at [259, 413] on button "Print Packing Slip" at bounding box center [254, 414] width 68 height 17
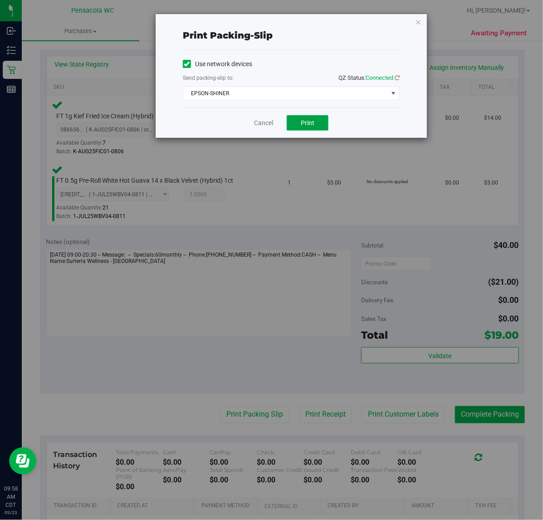
click at [311, 126] on span "Print" at bounding box center [308, 122] width 14 height 7
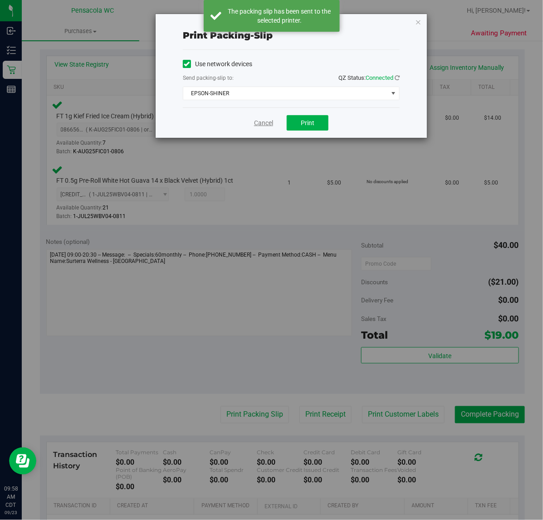
click at [268, 122] on link "Cancel" at bounding box center [263, 123] width 19 height 10
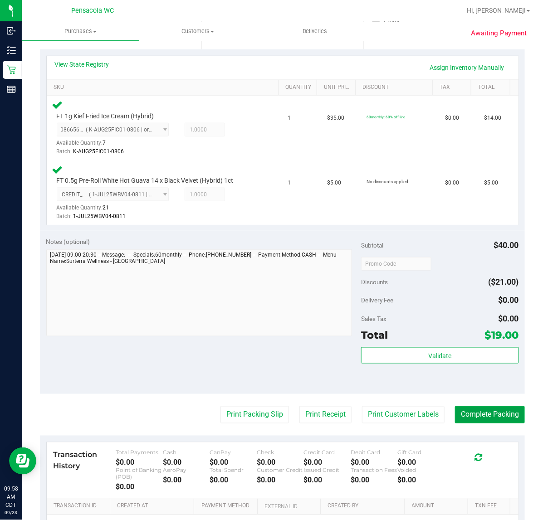
click at [501, 415] on button "Complete Packing" at bounding box center [490, 414] width 70 height 17
